Goal: Task Accomplishment & Management: Use online tool/utility

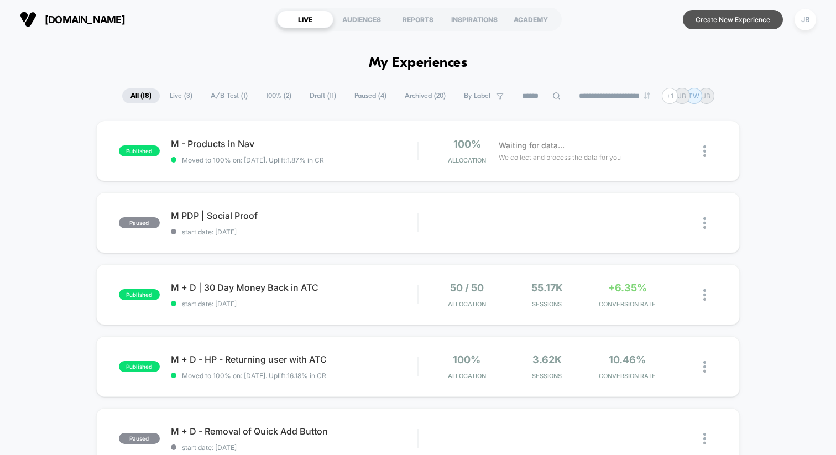
click at [731, 19] on button "Create New Experience" at bounding box center [733, 19] width 100 height 19
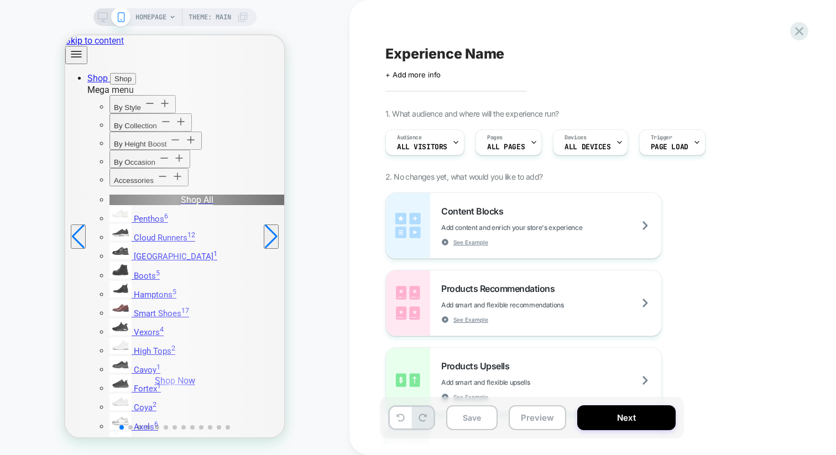
click at [448, 59] on span "Experience Name" at bounding box center [444, 53] width 119 height 17
click at [389, 54] on textarea "**********" at bounding box center [461, 53] width 153 height 17
type textarea "**********"
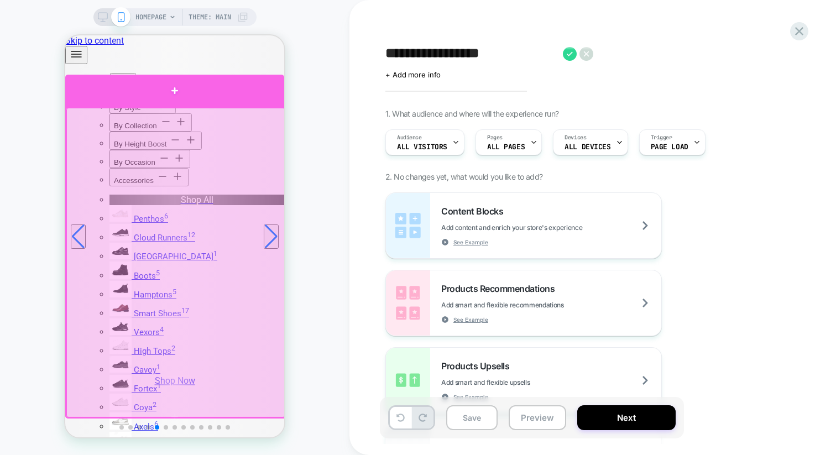
click at [181, 96] on div at bounding box center [174, 91] width 219 height 33
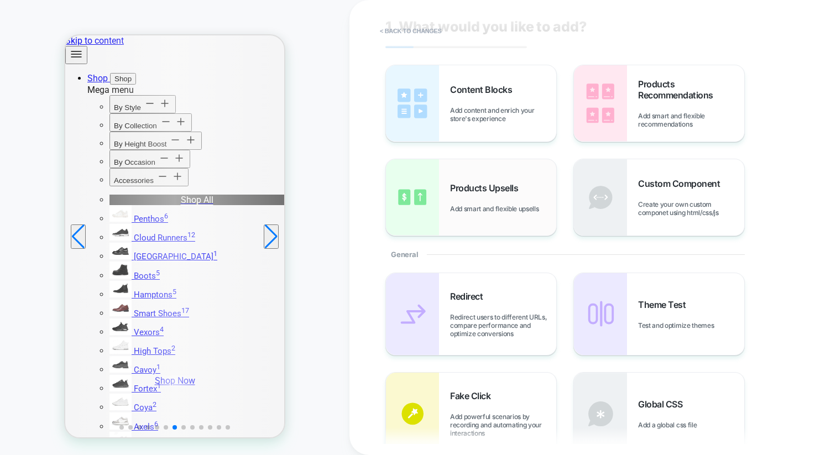
scroll to position [38, 0]
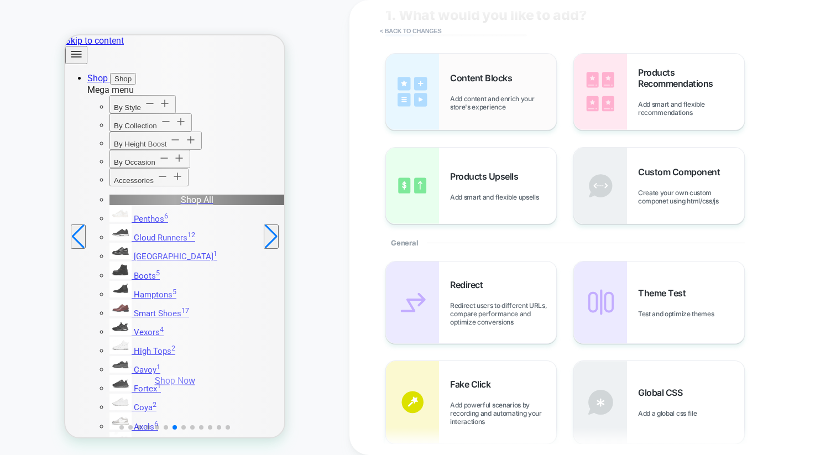
click at [448, 99] on div "Content Blocks Add content and enrich your store's experience" at bounding box center [471, 92] width 170 height 76
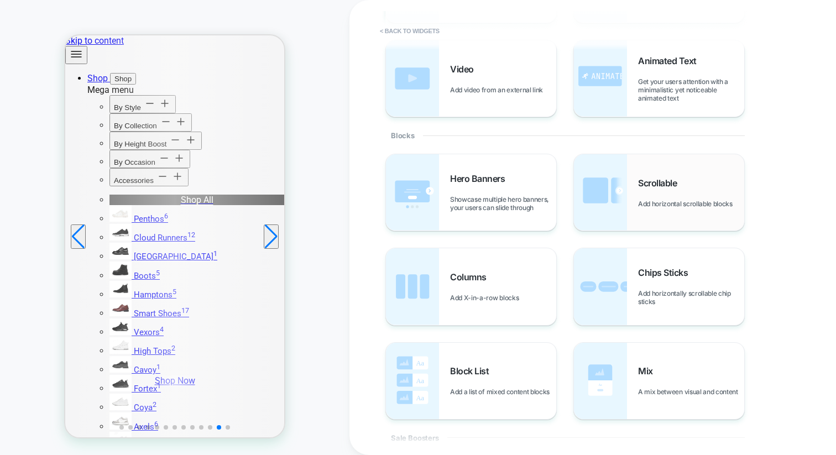
scroll to position [138, 0]
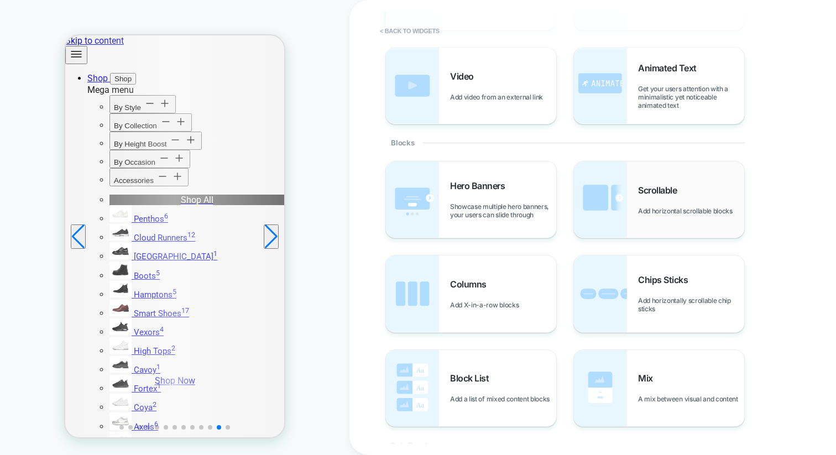
click at [641, 217] on div "Scrollable Add horizontal scrollable blocks" at bounding box center [659, 199] width 170 height 76
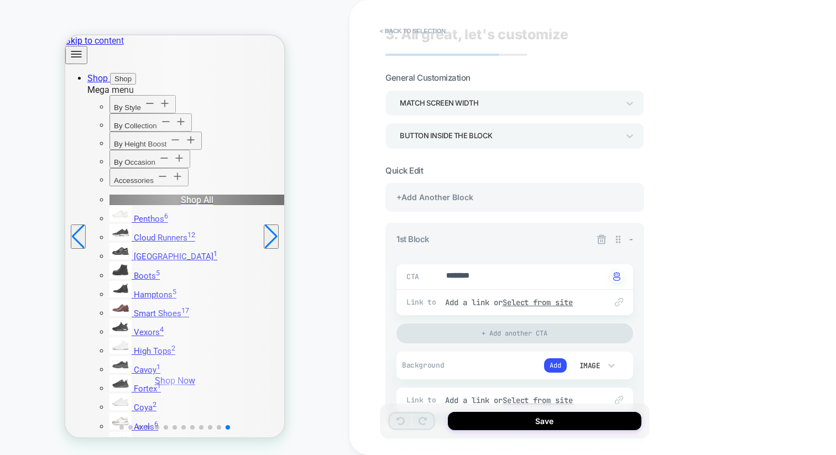
scroll to position [26, 0]
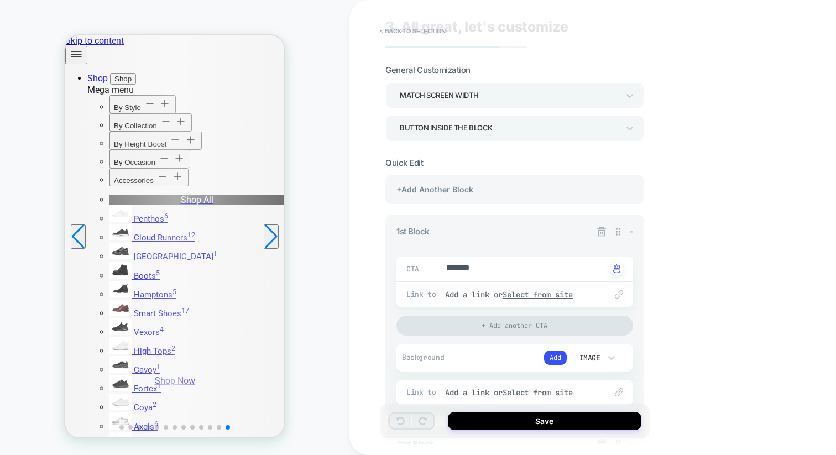
click at [566, 127] on div "Button inside the block" at bounding box center [509, 128] width 219 height 15
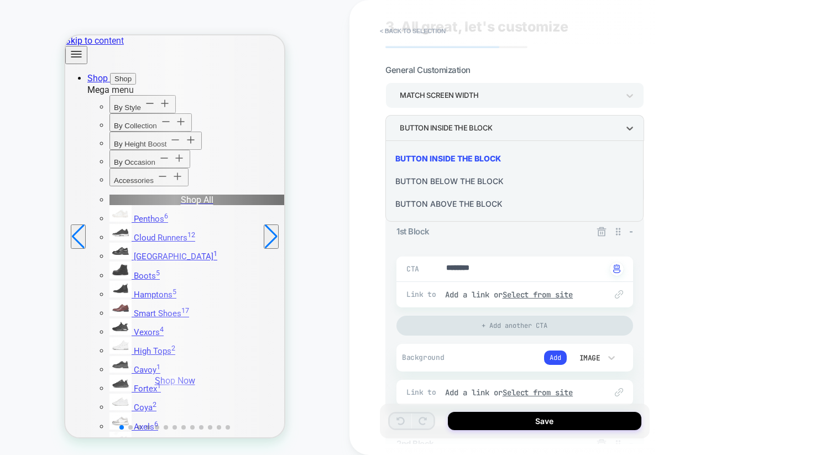
click at [614, 122] on div at bounding box center [418, 227] width 836 height 455
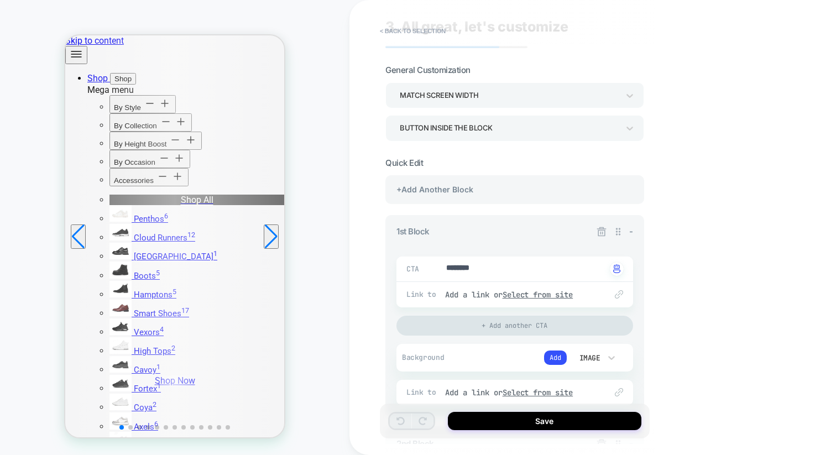
click at [486, 93] on div "Match Screen Width" at bounding box center [509, 95] width 219 height 15
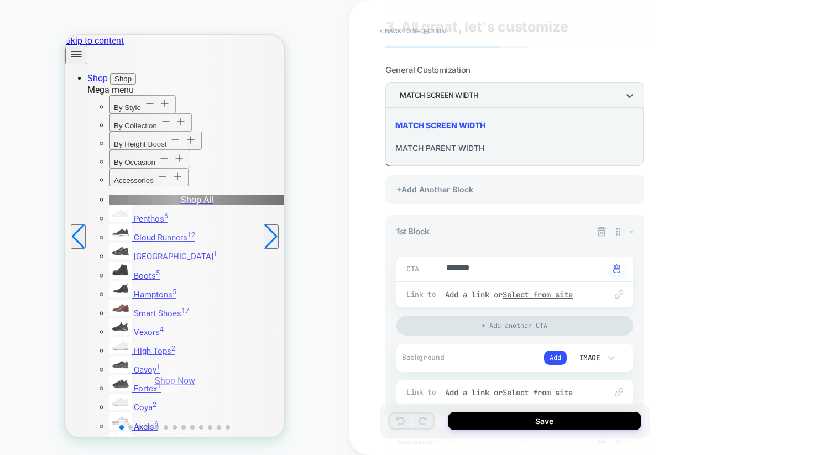
click at [507, 64] on div at bounding box center [418, 227] width 836 height 455
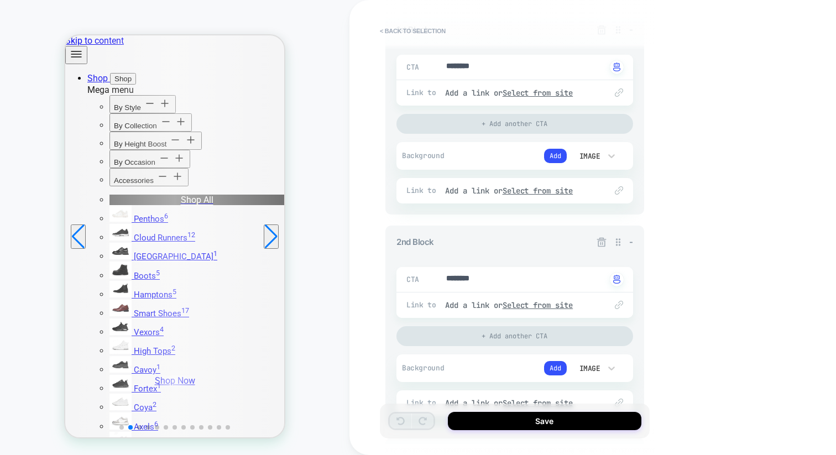
scroll to position [229, 0]
drag, startPoint x: 483, startPoint y: 280, endPoint x: 405, endPoint y: 273, distance: 78.9
type textarea "*"
type textarea "********"
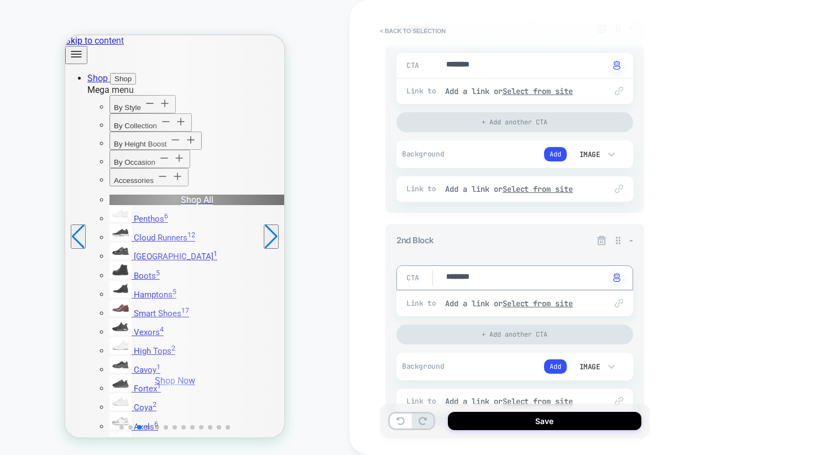
click at [687, 274] on div "< Back to selection 3. All great, let's customize General Customization Match S…" at bounding box center [592, 227] width 487 height 455
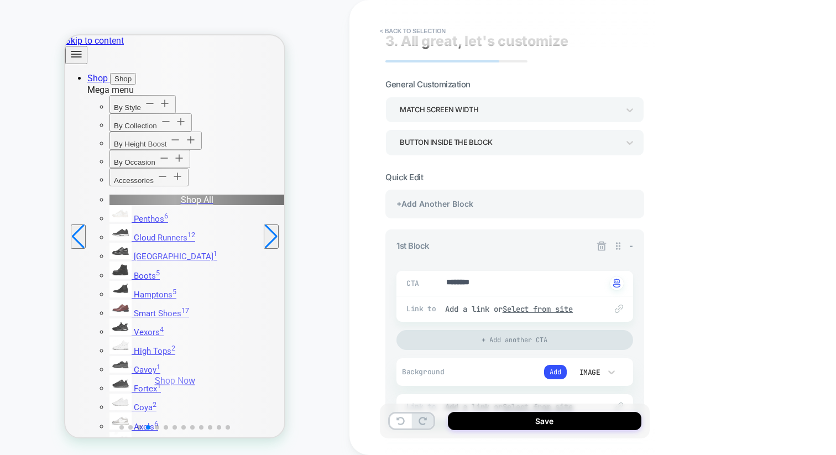
scroll to position [0, 0]
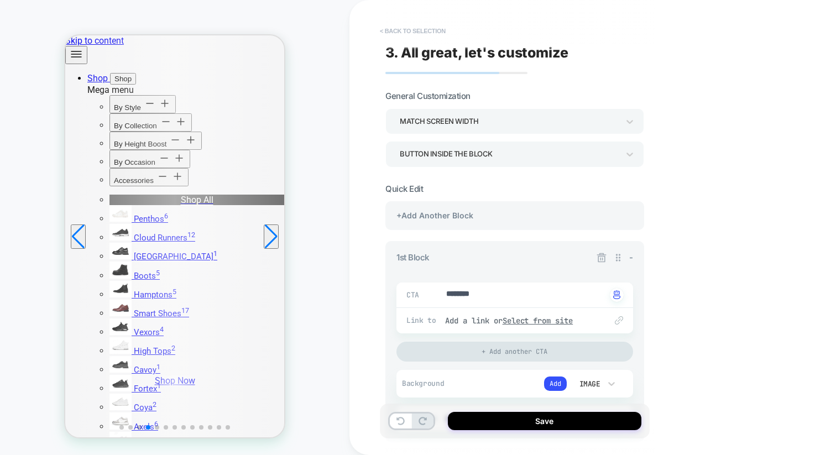
click at [385, 31] on button "< Back to selection" at bounding box center [412, 31] width 77 height 18
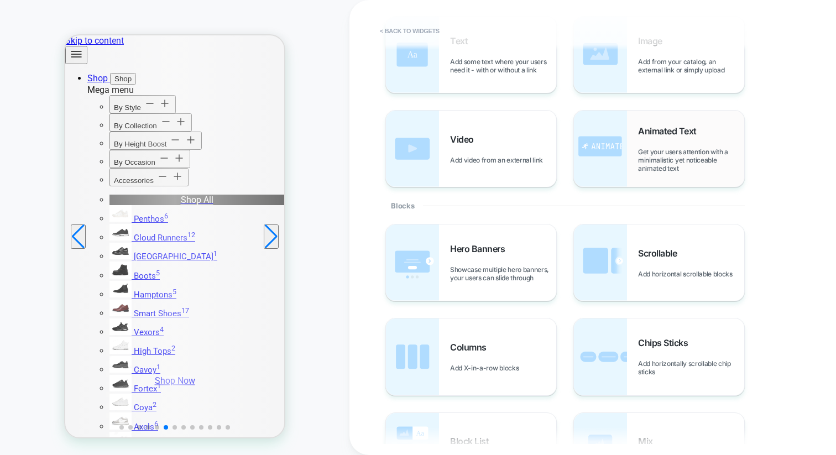
scroll to position [87, 0]
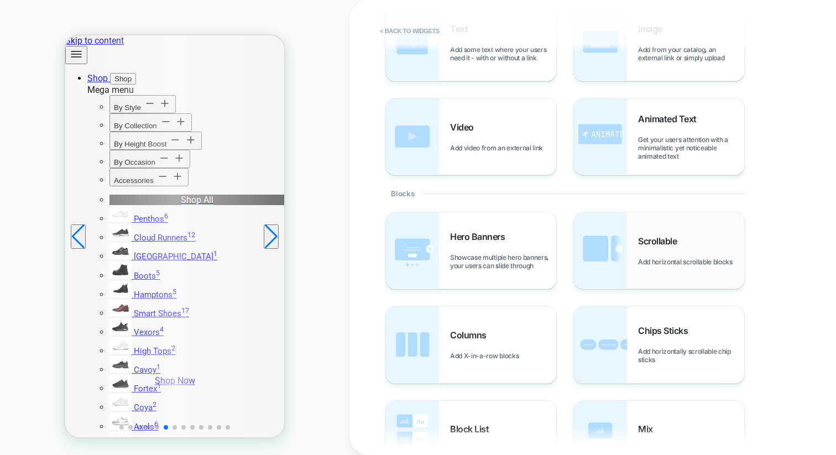
click at [632, 259] on div "Scrollable Add horizontal scrollable blocks" at bounding box center [659, 250] width 170 height 76
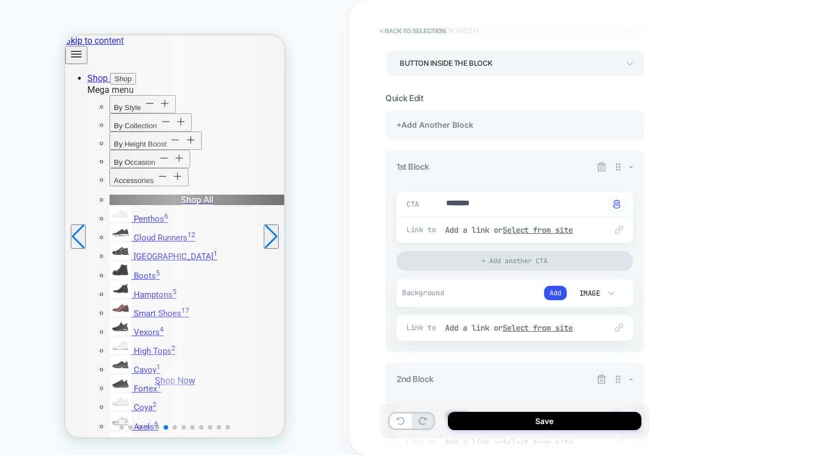
scroll to position [88, 0]
click at [629, 169] on span "-" at bounding box center [631, 169] width 4 height 11
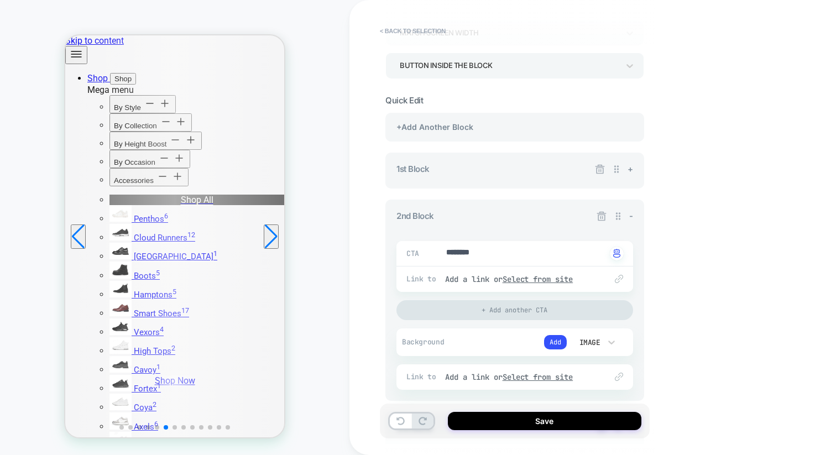
click at [630, 211] on span "-" at bounding box center [631, 216] width 4 height 11
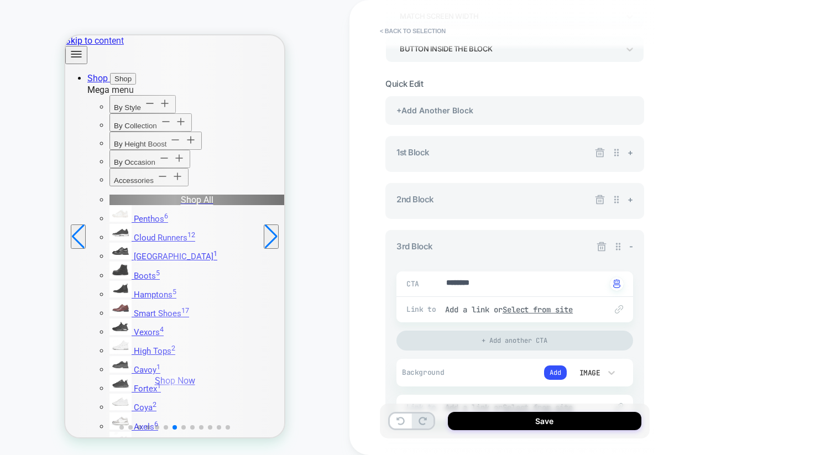
scroll to position [124, 0]
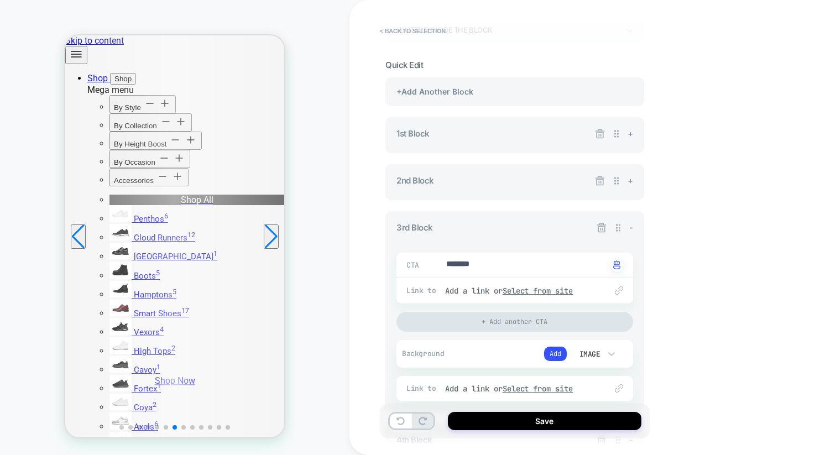
click at [633, 226] on div "3rd Block - CTA ******** Click to change to alternative text Link to Add a link…" at bounding box center [514, 311] width 259 height 201
click at [630, 226] on span "-" at bounding box center [631, 227] width 4 height 11
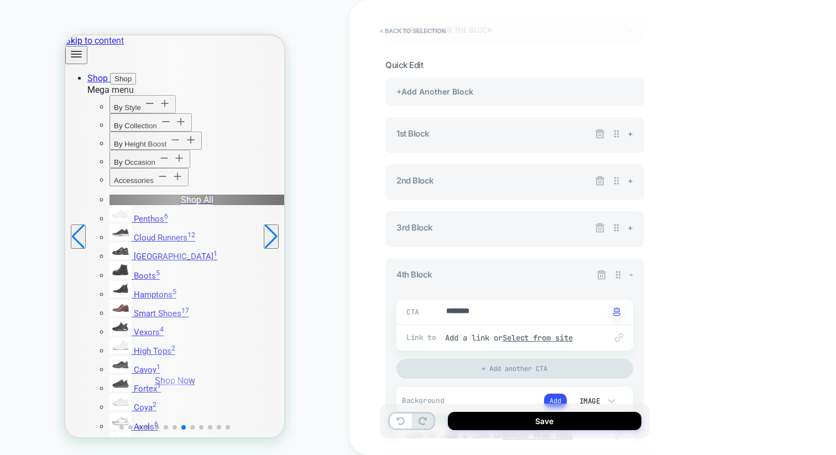
scroll to position [150, 0]
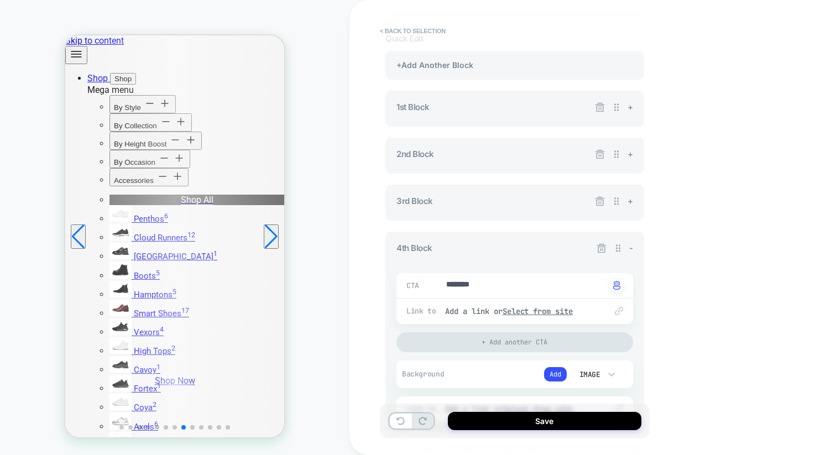
click at [633, 247] on span "-" at bounding box center [631, 248] width 4 height 11
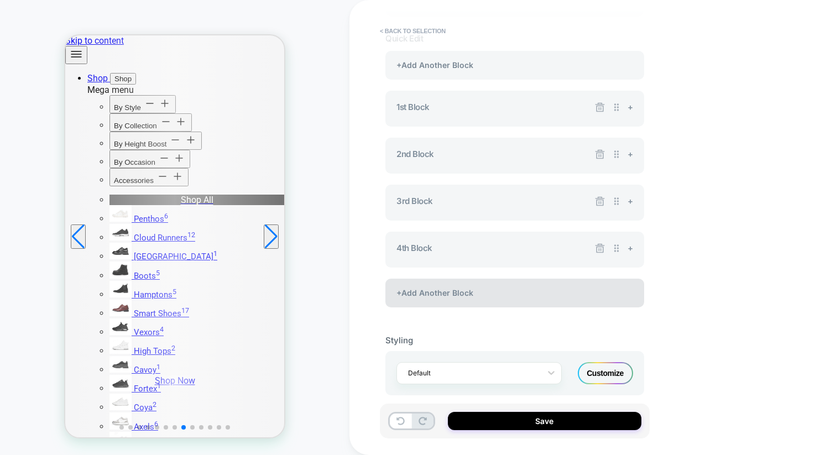
scroll to position [160, 0]
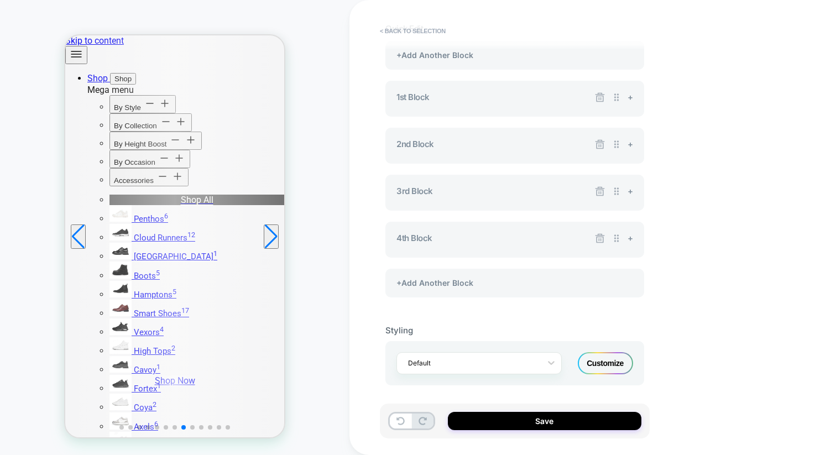
click at [598, 368] on div "Customize" at bounding box center [605, 363] width 55 height 22
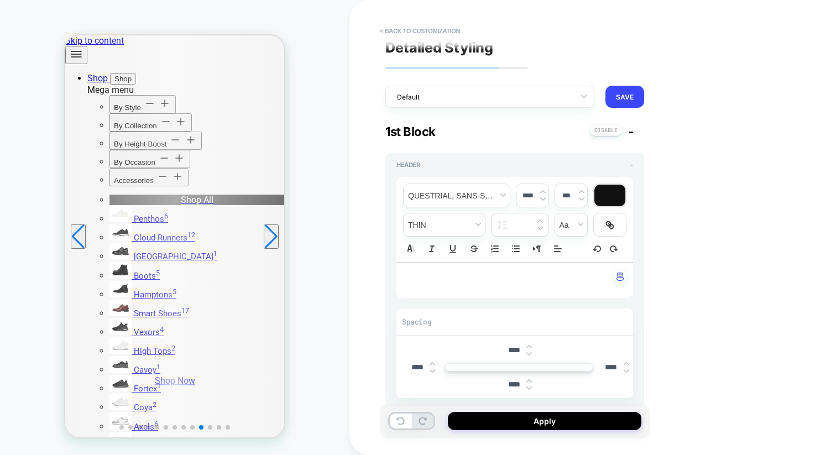
scroll to position [0, 0]
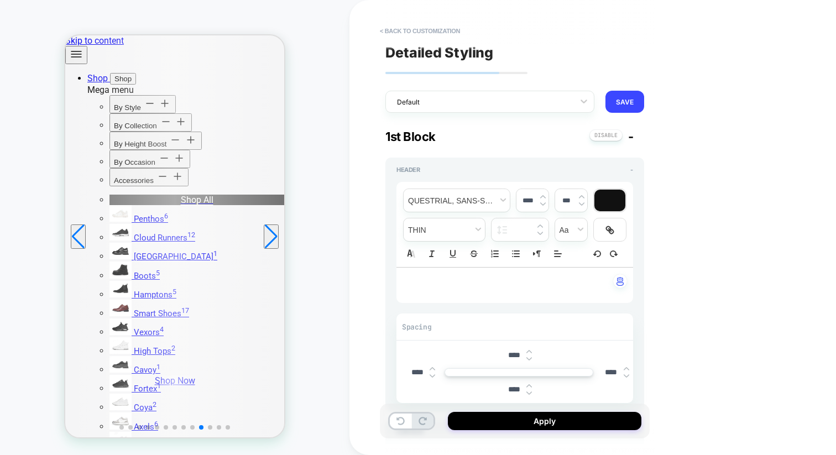
click at [573, 113] on div "**********" at bounding box center [515, 227] width 270 height 433
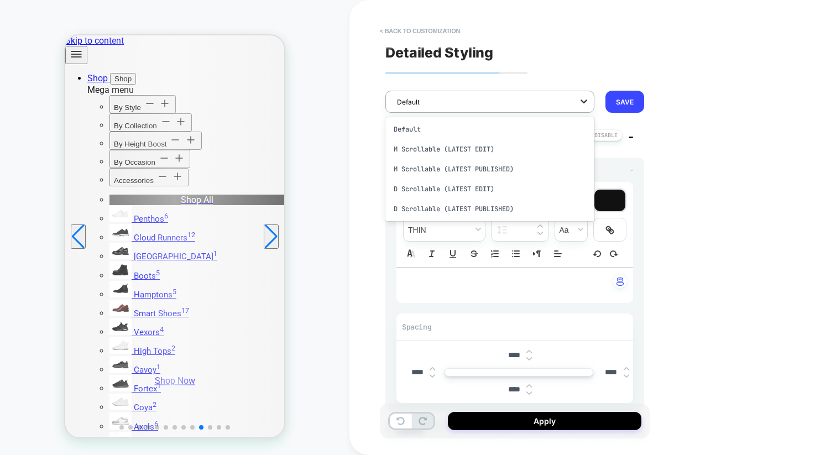
click at [575, 102] on div at bounding box center [584, 101] width 20 height 20
click at [497, 185] on div "D Scrollable (LATEST EDIT)" at bounding box center [489, 189] width 209 height 20
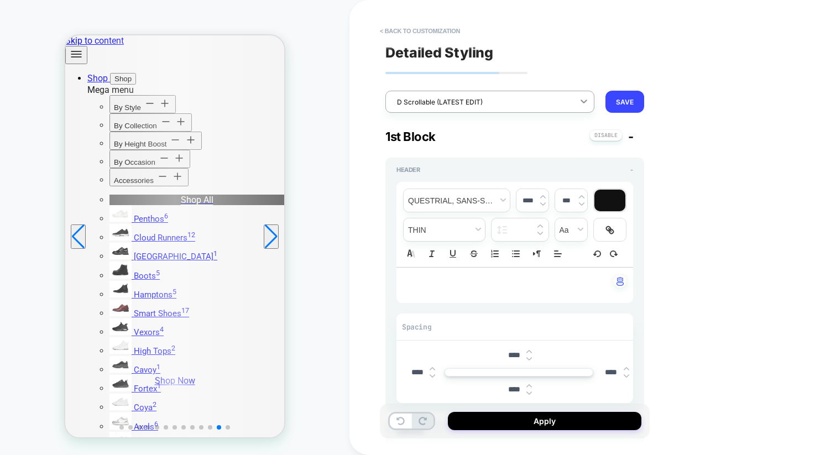
click at [578, 106] on icon at bounding box center [583, 101] width 11 height 11
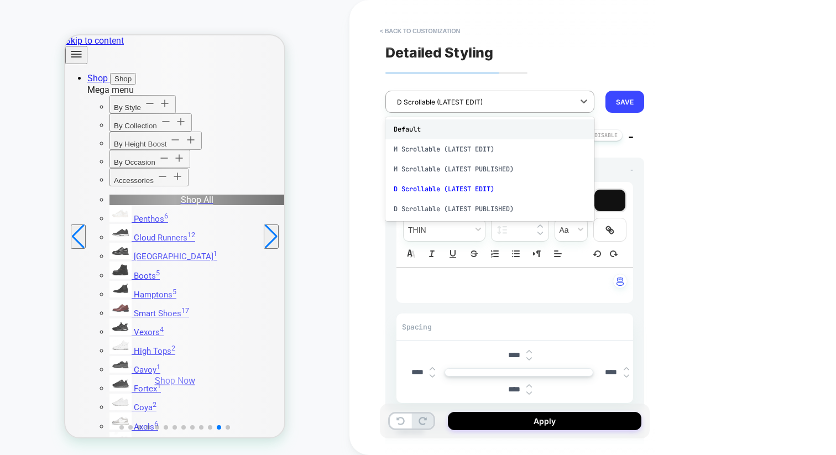
click at [482, 129] on div "Default" at bounding box center [489, 129] width 209 height 20
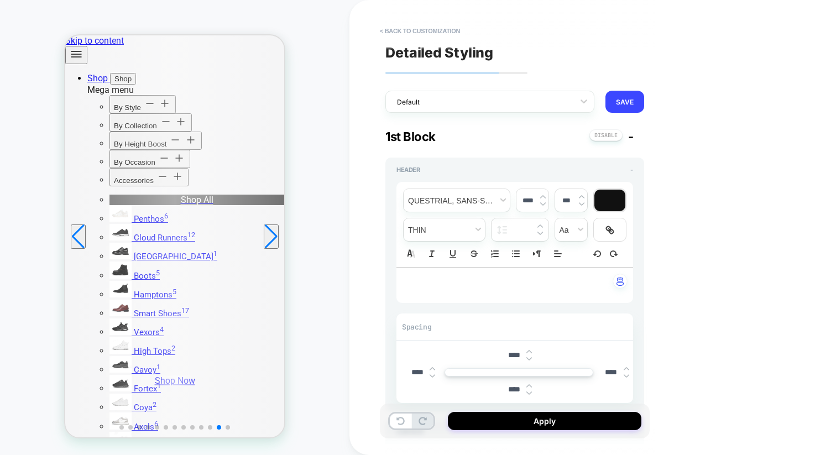
click at [669, 137] on div "**********" at bounding box center [592, 227] width 487 height 455
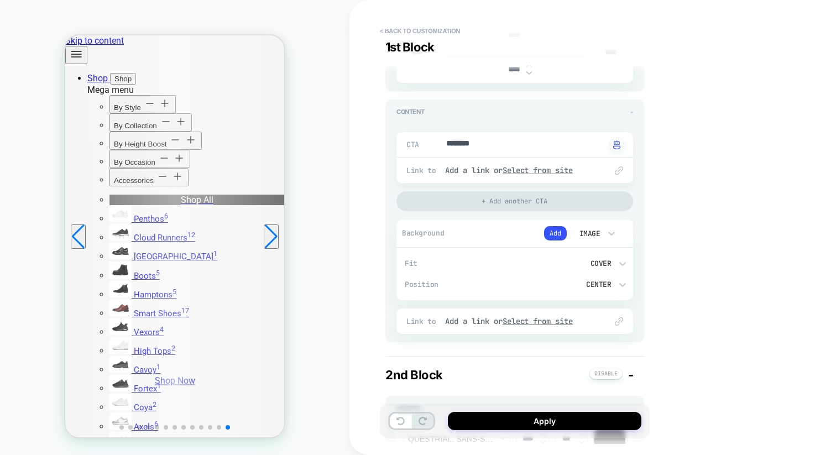
scroll to position [321, 0]
click at [622, 263] on icon at bounding box center [622, 263] width 7 height 4
click at [691, 283] on div at bounding box center [418, 227] width 836 height 455
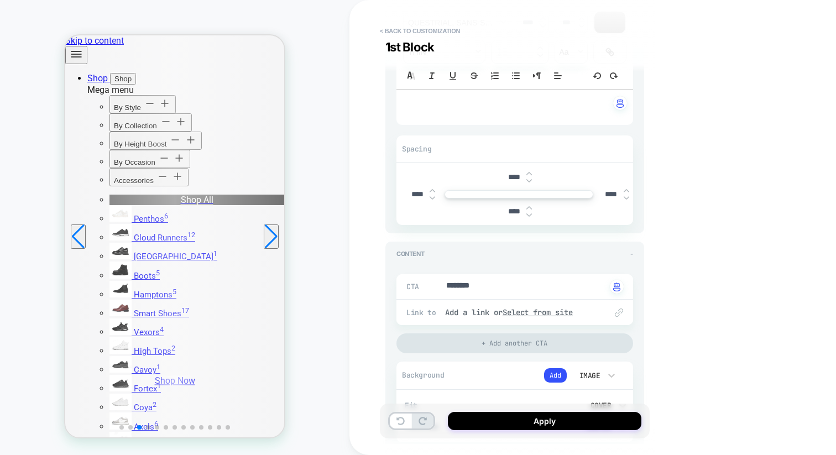
scroll to position [0, 0]
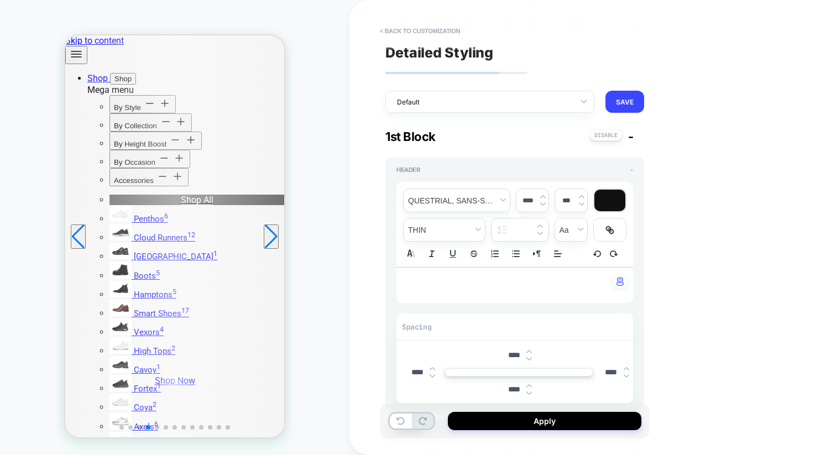
drag, startPoint x: 117, startPoint y: 165, endPoint x: 453, endPoint y: 235, distance: 343.5
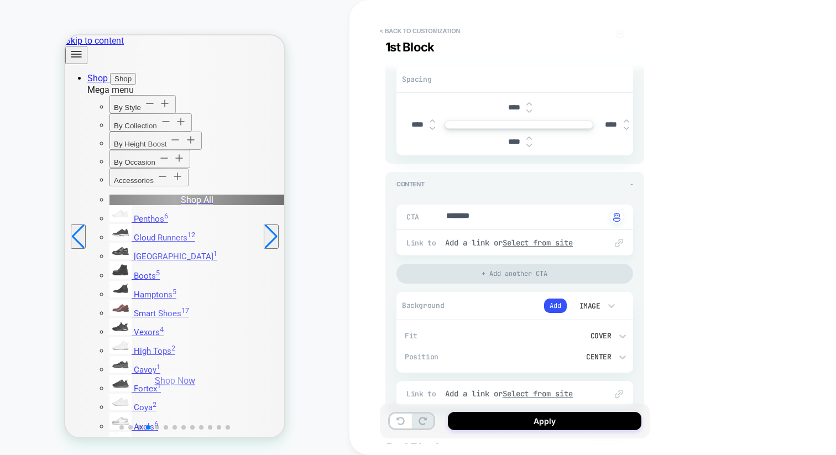
type textarea "*"
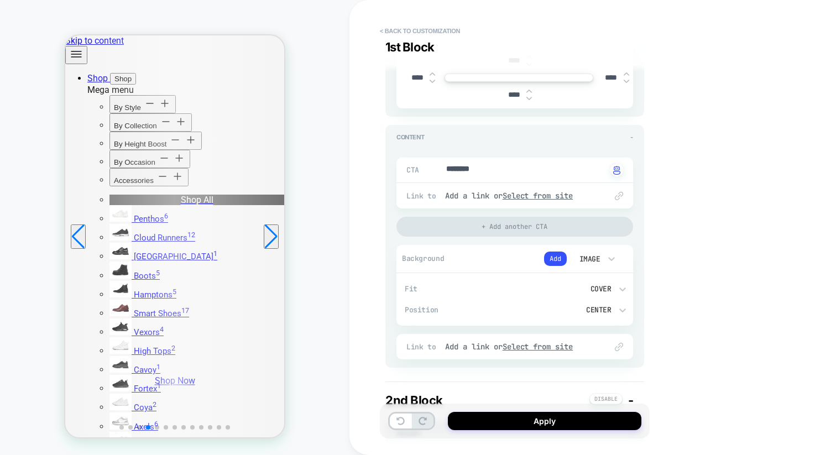
scroll to position [297, 0]
click at [555, 254] on button "Add" at bounding box center [555, 256] width 23 height 14
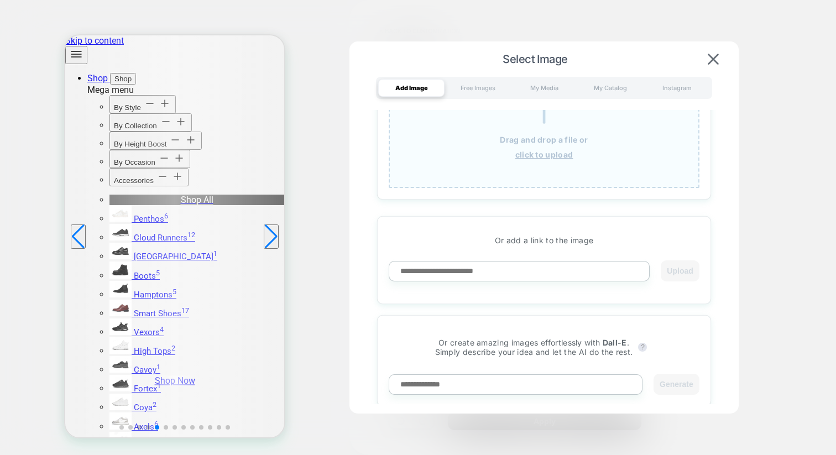
scroll to position [66, 0]
click at [711, 63] on img at bounding box center [713, 59] width 11 height 11
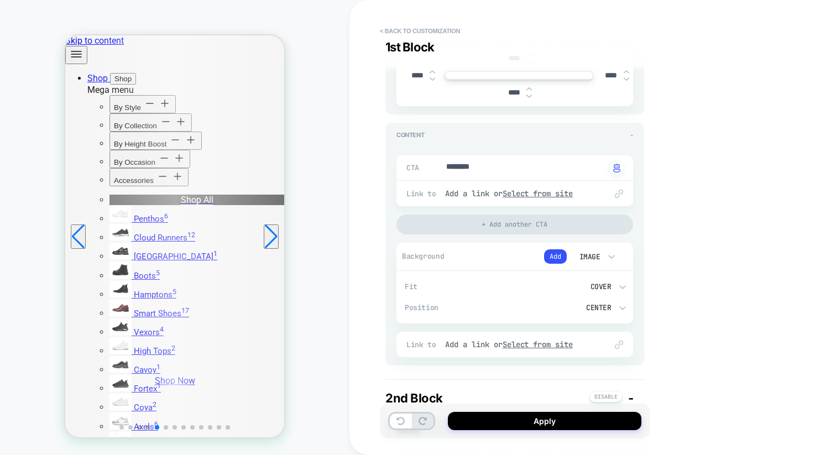
click at [607, 282] on div "Cover" at bounding box center [570, 286] width 82 height 9
click at [686, 236] on div at bounding box center [418, 227] width 836 height 455
click at [611, 309] on div "Center" at bounding box center [570, 307] width 82 height 9
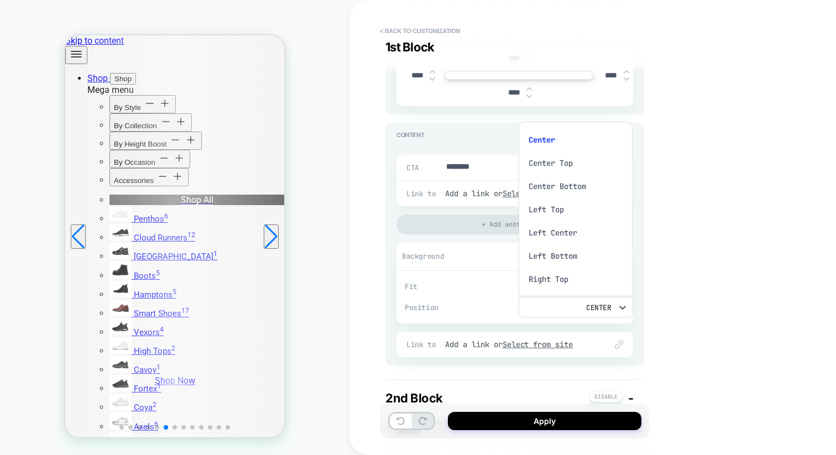
click at [681, 281] on div at bounding box center [418, 227] width 836 height 455
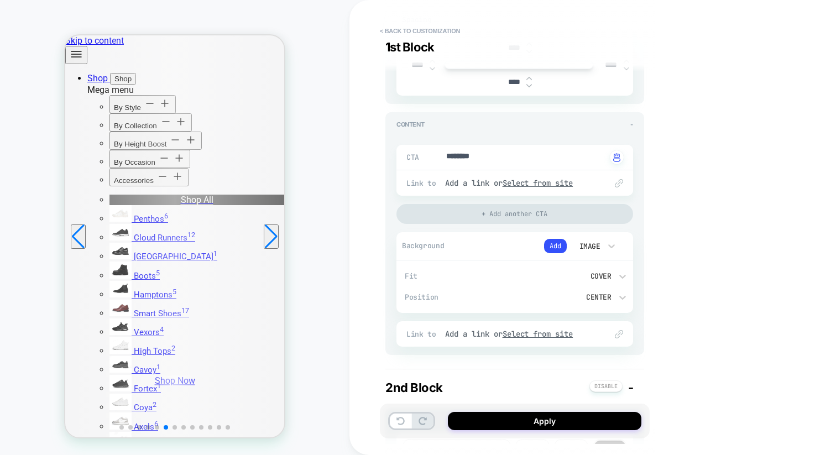
scroll to position [294, 0]
